Goal: Find contact information: Find contact information

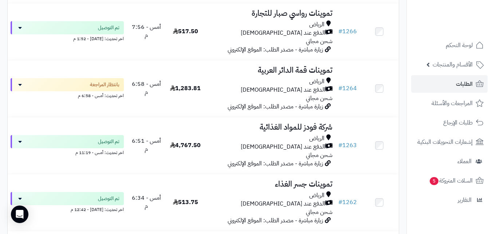
scroll to position [337, 0]
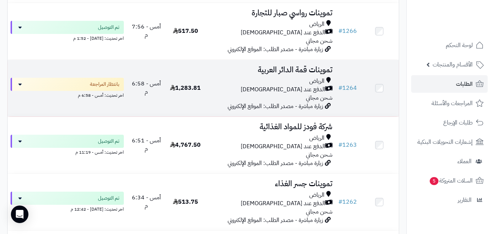
click at [266, 94] on div "الدفع عند [DEMOGRAPHIC_DATA]" at bounding box center [270, 89] width 125 height 8
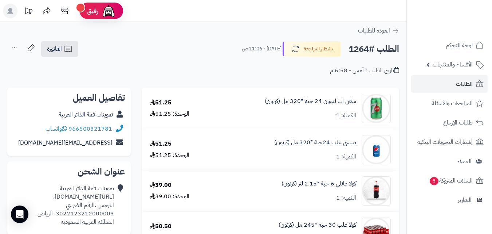
drag, startPoint x: 117, startPoint y: 122, endPoint x: 110, endPoint y: 128, distance: 8.8
click at [110, 129] on div "966500321781 واتساب" at bounding box center [69, 129] width 112 height 14
click at [105, 126] on link "966500321781" at bounding box center [91, 128] width 44 height 9
click at [130, 122] on div "تفاصيل العميل تموينات قمة الدائر العربية 966500321781 واتساب Qemmah@gem.com" at bounding box center [69, 121] width 124 height 69
click at [94, 125] on link "966500321781" at bounding box center [91, 128] width 44 height 9
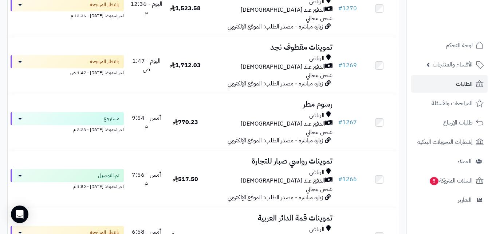
scroll to position [229, 0]
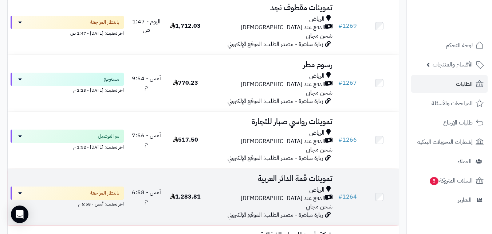
click at [225, 194] on div "الرياض" at bounding box center [270, 190] width 125 height 8
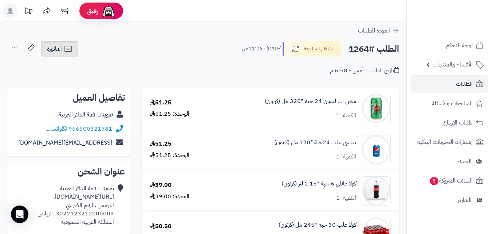
click at [63, 52] on link "الفاتورة" at bounding box center [59, 49] width 37 height 16
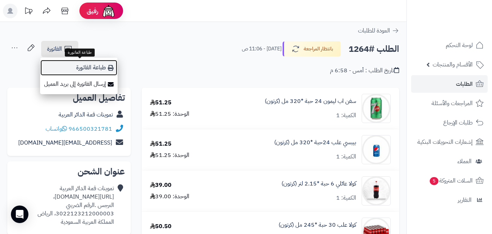
click at [117, 65] on link "طباعة الفاتورة" at bounding box center [79, 67] width 78 height 16
